Goal: Obtain resource: Obtain resource

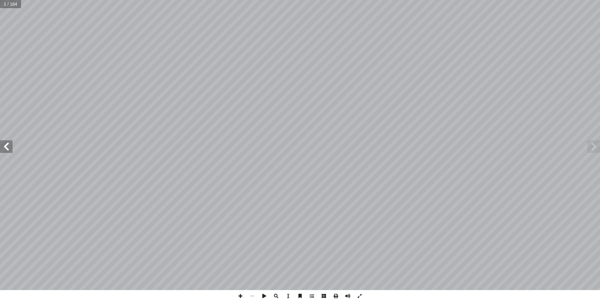
click at [5, 152] on span at bounding box center [6, 146] width 13 height 13
click at [5, 148] on span at bounding box center [6, 146] width 13 height 13
click at [5, 147] on span at bounding box center [6, 146] width 13 height 13
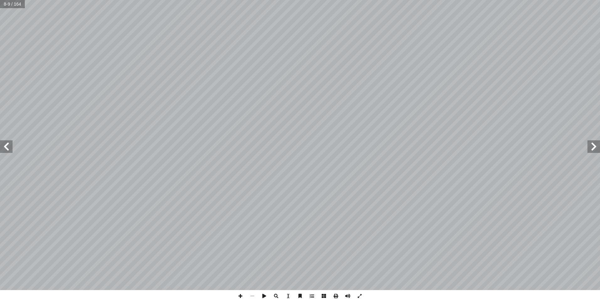
click at [5, 147] on span at bounding box center [6, 146] width 13 height 13
click at [335, 297] on span at bounding box center [336, 296] width 12 height 12
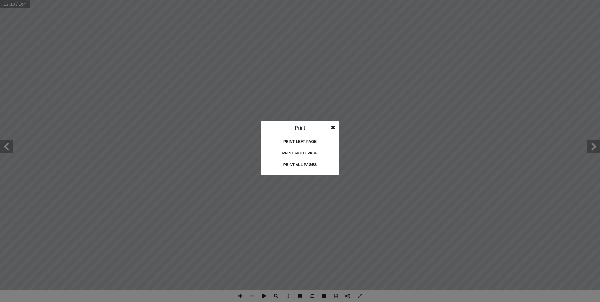
click at [310, 155] on div "Print right page" at bounding box center [299, 153] width 63 height 10
click at [335, 127] on span at bounding box center [332, 127] width 11 height 13
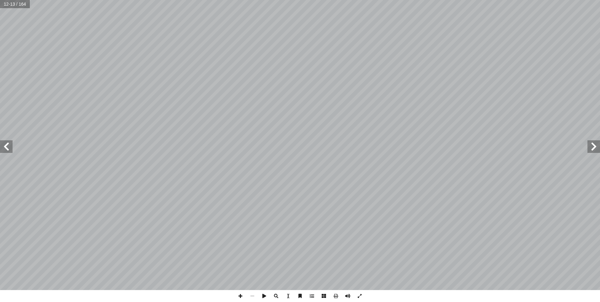
click at [9, 145] on span at bounding box center [6, 146] width 13 height 13
drag, startPoint x: 11, startPoint y: 146, endPoint x: 336, endPoint y: 294, distance: 357.6
click at [336, 294] on span at bounding box center [336, 296] width 12 height 12
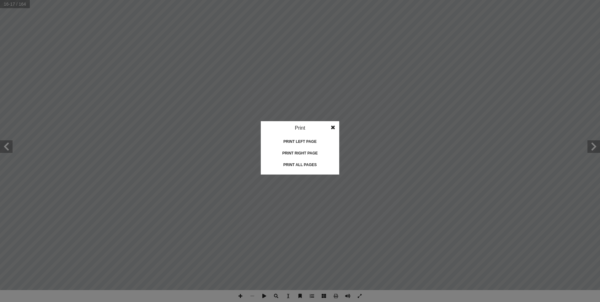
click at [297, 165] on div "Print all pages" at bounding box center [299, 165] width 63 height 10
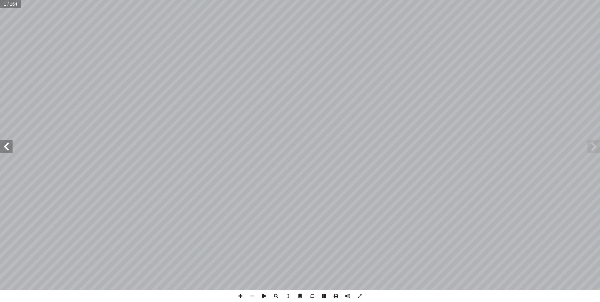
drag, startPoint x: 0, startPoint y: 0, endPoint x: 5, endPoint y: 145, distance: 145.0
click at [5, 145] on span at bounding box center [6, 146] width 13 height 13
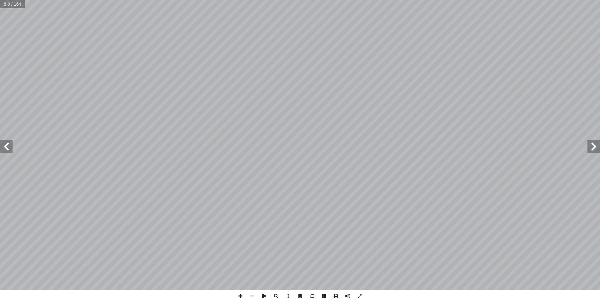
click at [5, 145] on span at bounding box center [6, 146] width 13 height 13
click at [6, 145] on span at bounding box center [6, 146] width 13 height 13
drag, startPoint x: 7, startPoint y: 142, endPoint x: 337, endPoint y: 294, distance: 363.1
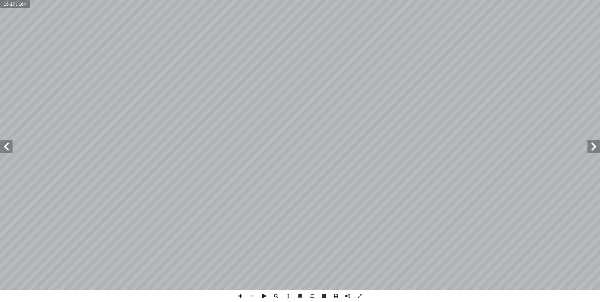
click at [337, 294] on span at bounding box center [336, 296] width 12 height 12
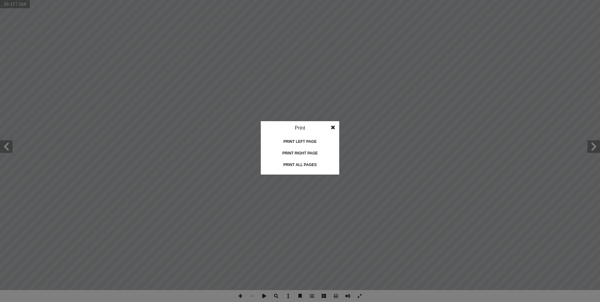
click at [309, 165] on div "Print all pages" at bounding box center [299, 165] width 63 height 10
click at [333, 130] on span at bounding box center [332, 127] width 11 height 13
